Goal: Information Seeking & Learning: Understand process/instructions

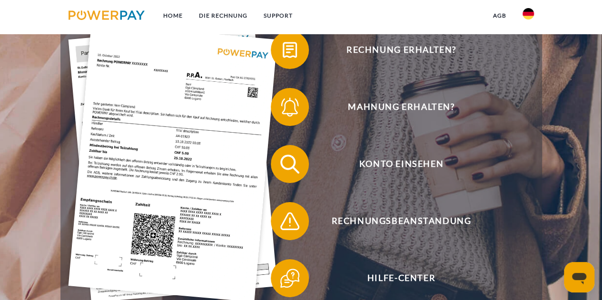
scroll to position [181, 0]
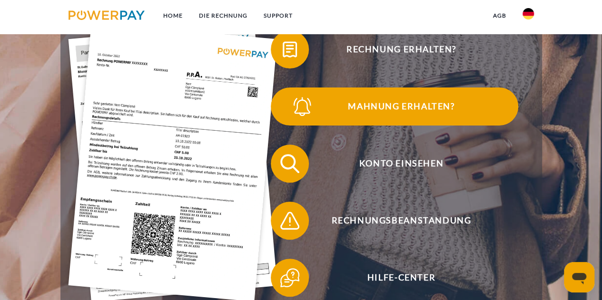
click at [351, 104] on span "Mahnung erhalten?" at bounding box center [401, 107] width 233 height 38
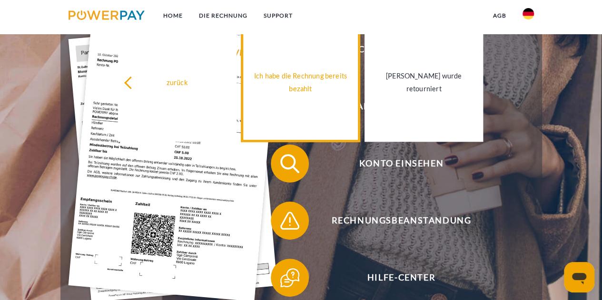
click at [329, 112] on link "Ich habe die Rechnung bereits bezahlt" at bounding box center [300, 82] width 118 height 119
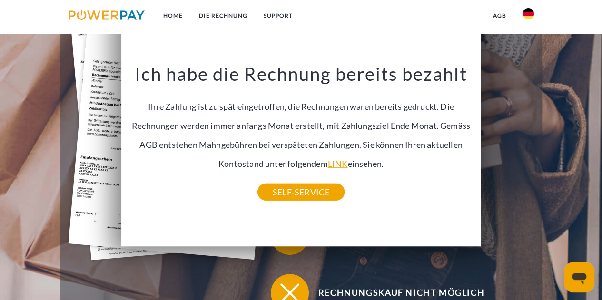
scroll to position [224, 0]
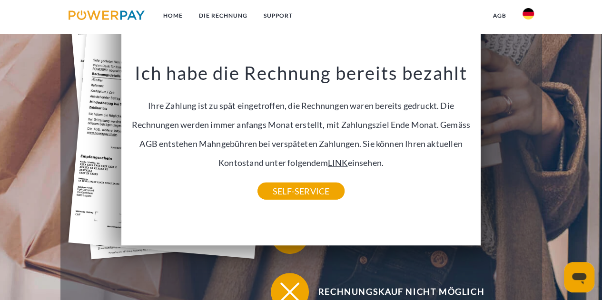
click at [328, 163] on link "LINK" at bounding box center [338, 162] width 20 height 10
click at [328, 165] on link "LINK" at bounding box center [338, 162] width 20 height 10
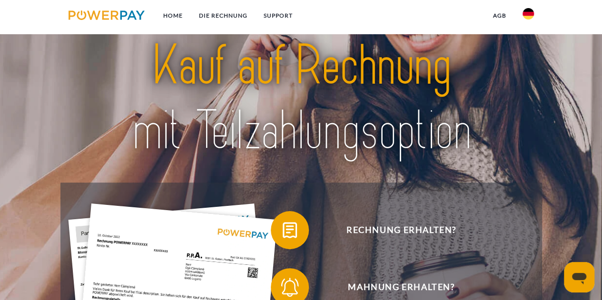
scroll to position [45, 0]
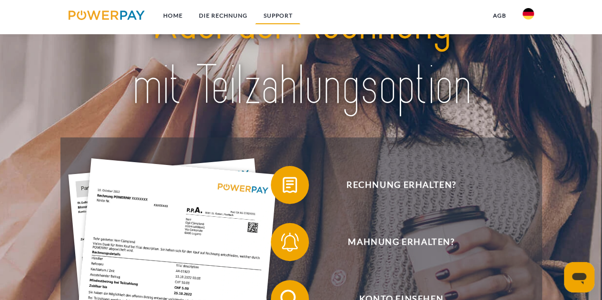
click at [284, 13] on link "SUPPORT" at bounding box center [277, 15] width 45 height 17
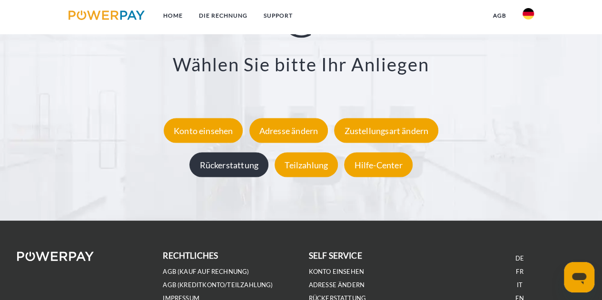
scroll to position [1703, 0]
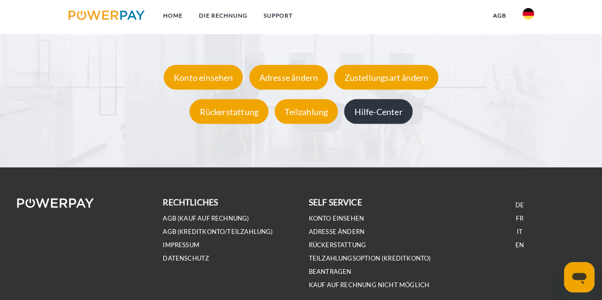
click at [372, 106] on div "Hilfe-Center" at bounding box center [378, 111] width 68 height 25
